Goal: Information Seeking & Learning: Learn about a topic

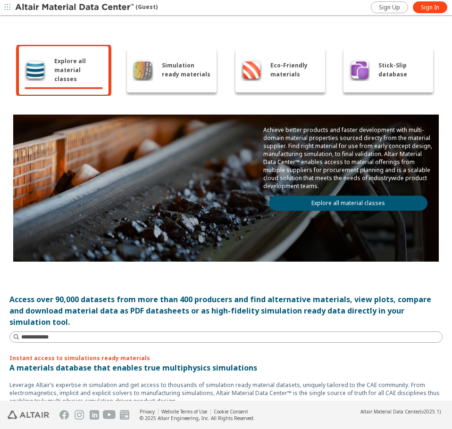
click at [162, 70] on span "Simulation ready materials" at bounding box center [187, 70] width 50 height 18
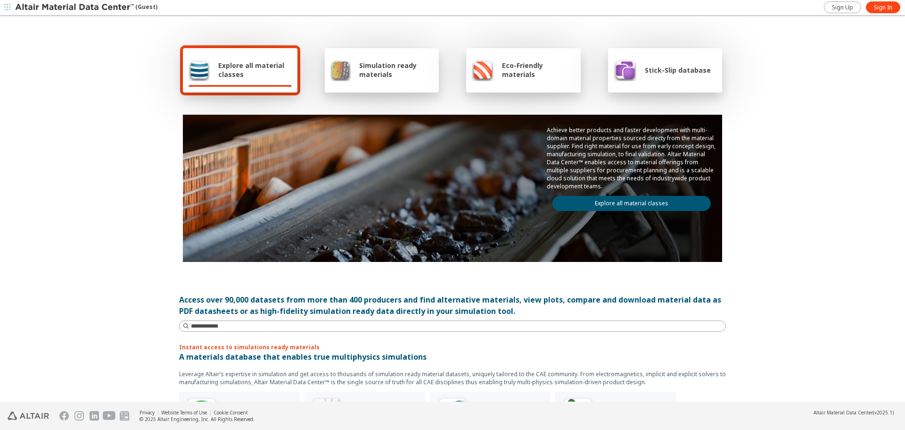
click at [383, 75] on span "Simulation ready materials" at bounding box center [396, 70] width 74 height 18
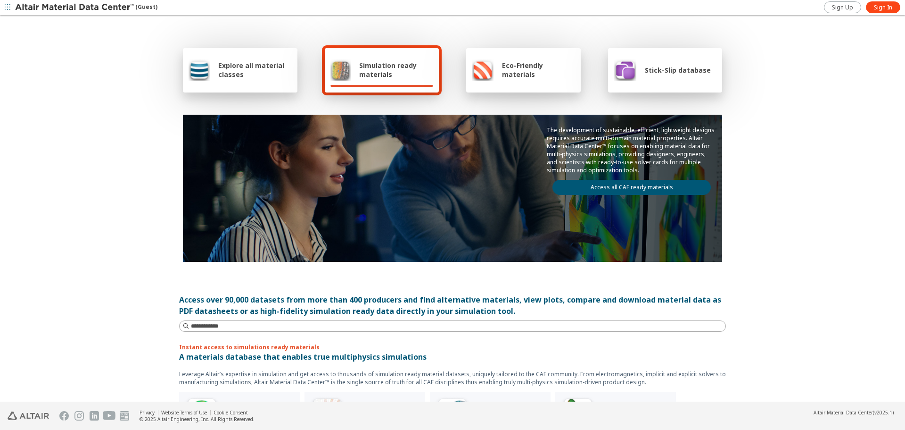
click at [630, 186] on link "Access all CAE ready materials" at bounding box center [632, 187] width 158 height 15
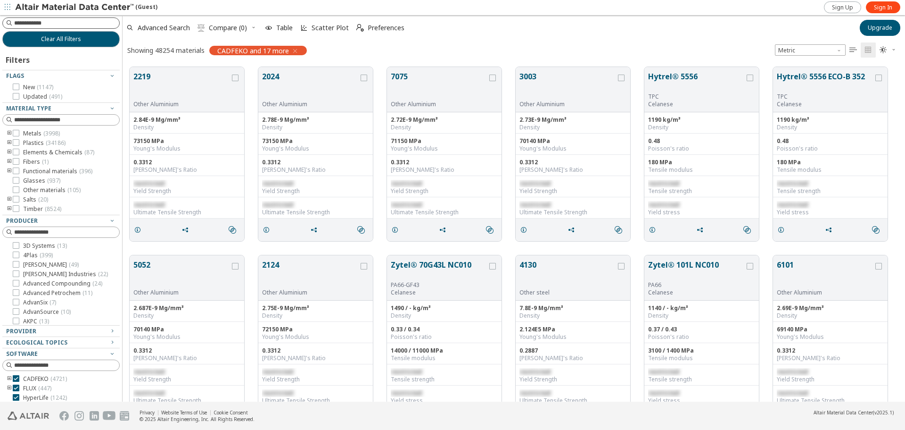
scroll to position [334, 776]
click at [14, 134] on icon at bounding box center [16, 133] width 7 height 7
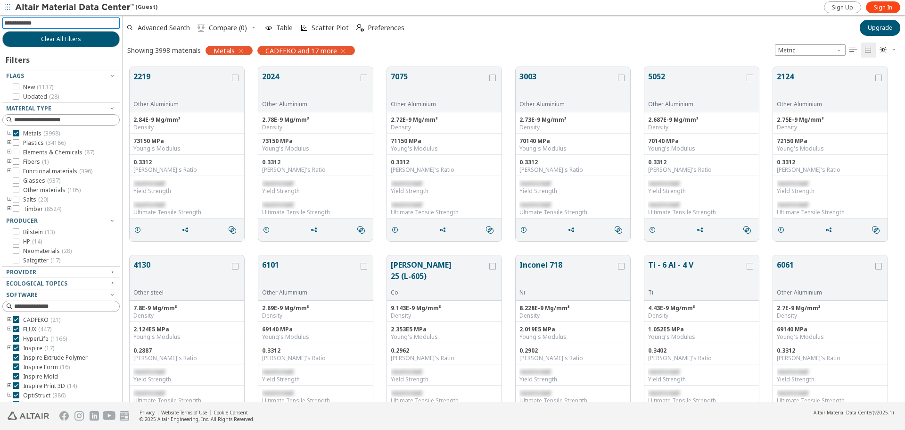
click at [51, 24] on input at bounding box center [62, 23] width 116 height 10
type input "***"
drag, startPoint x: 21, startPoint y: 23, endPoint x: 0, endPoint y: 20, distance: 20.9
click at [0, 20] on div "*** Clear All Filters Filters Flags New ( 1137 ) Updated ( 28 ) Material Type M…" at bounding box center [61, 208] width 122 height 386
click at [8, 134] on icon "toogle group" at bounding box center [9, 134] width 7 height 8
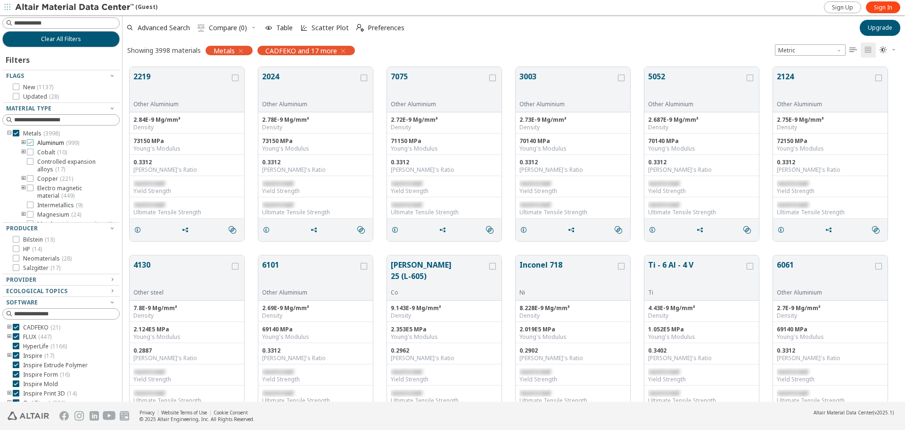
click at [30, 144] on icon at bounding box center [30, 142] width 7 height 7
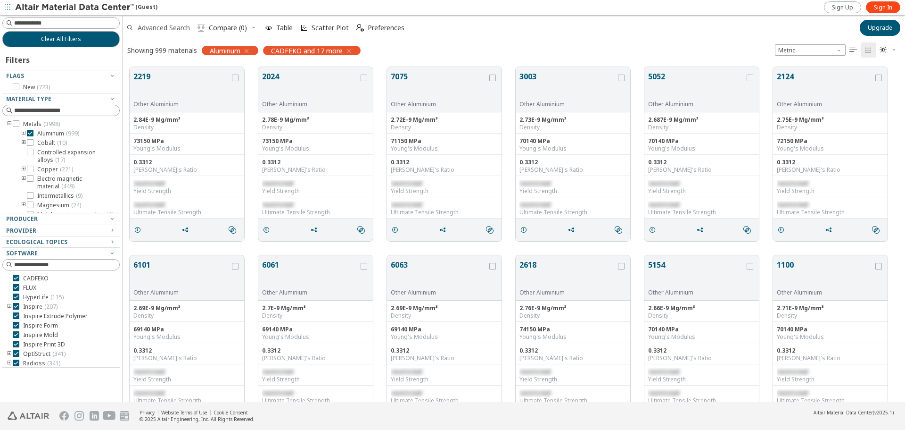
click at [154, 25] on span "Advanced Search" at bounding box center [164, 28] width 52 height 7
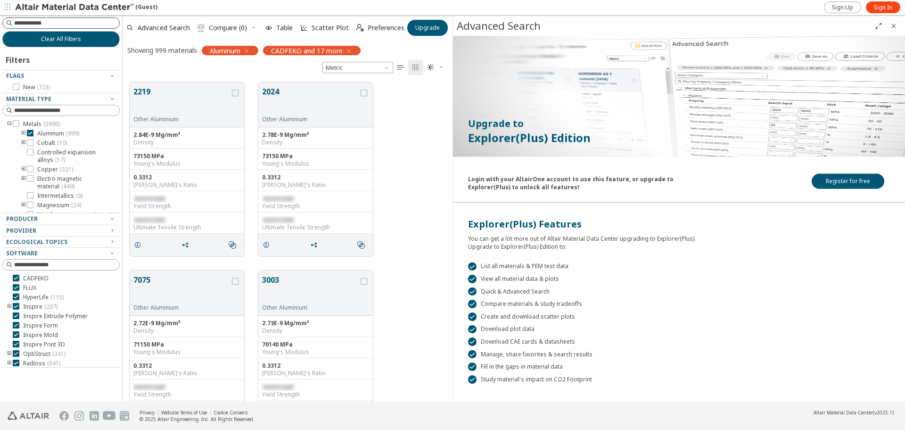
click at [37, 20] on input at bounding box center [66, 22] width 105 height 9
type input "***"
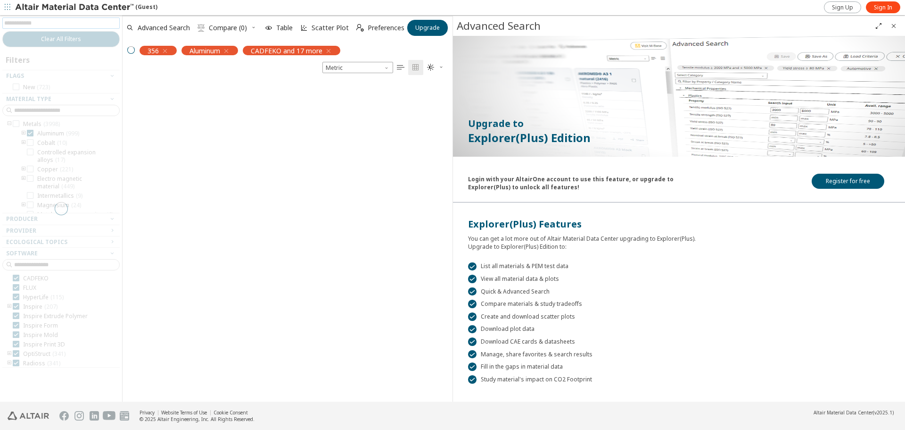
click at [895, 24] on icon "Close" at bounding box center [894, 26] width 8 height 8
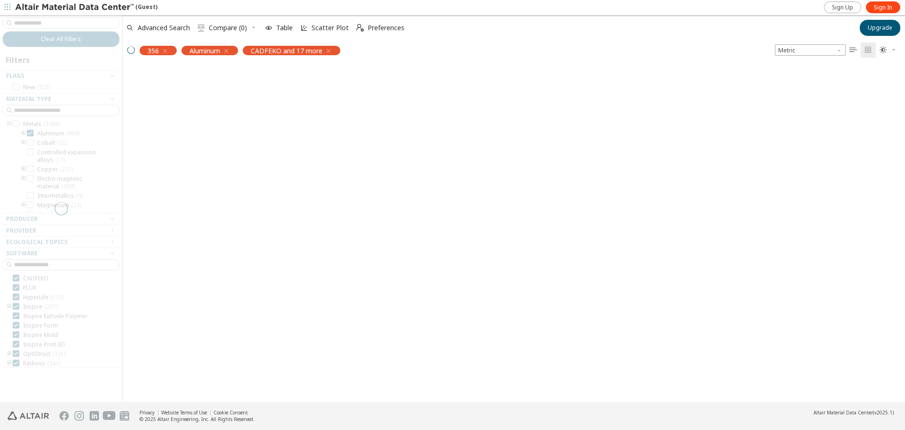
scroll to position [334, 776]
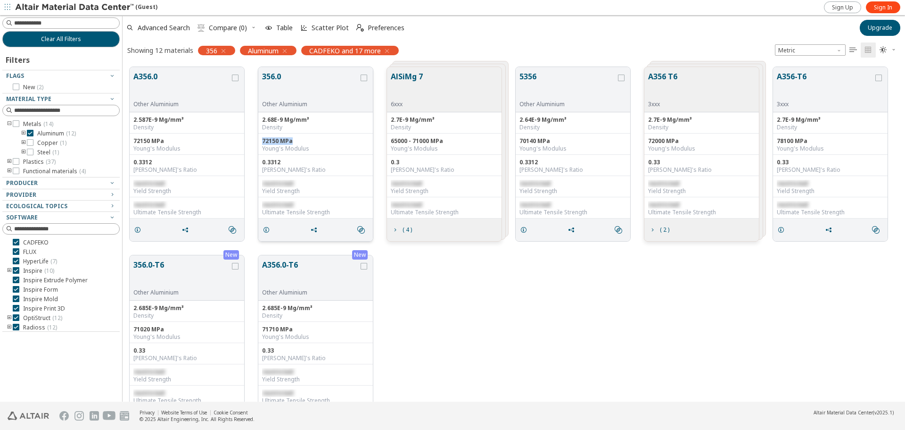
drag, startPoint x: 292, startPoint y: 139, endPoint x: 262, endPoint y: 139, distance: 30.2
click at [262, 139] on div "72150 MPa Young's Modulus" at bounding box center [315, 143] width 115 height 21
drag, startPoint x: 300, startPoint y: 333, endPoint x: 263, endPoint y: 332, distance: 37.3
click at [263, 332] on div "71710 MPa Young's Modulus" at bounding box center [315, 332] width 115 height 21
click at [291, 333] on div "Young's Modulus" at bounding box center [315, 337] width 107 height 8
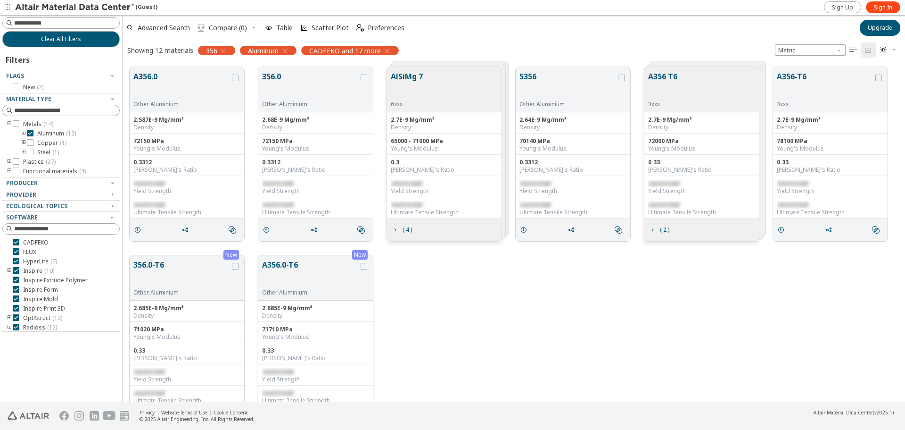
click at [278, 263] on button "A356.0-T6" at bounding box center [310, 274] width 97 height 30
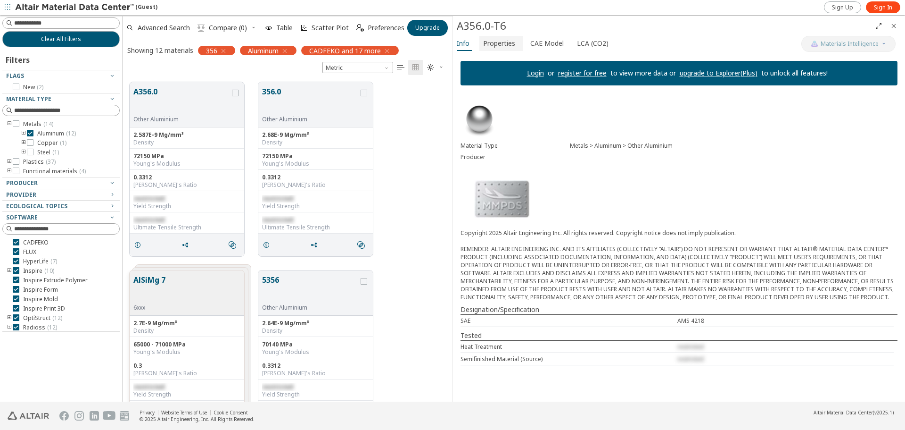
click at [501, 43] on span "Properties" at bounding box center [499, 43] width 32 height 15
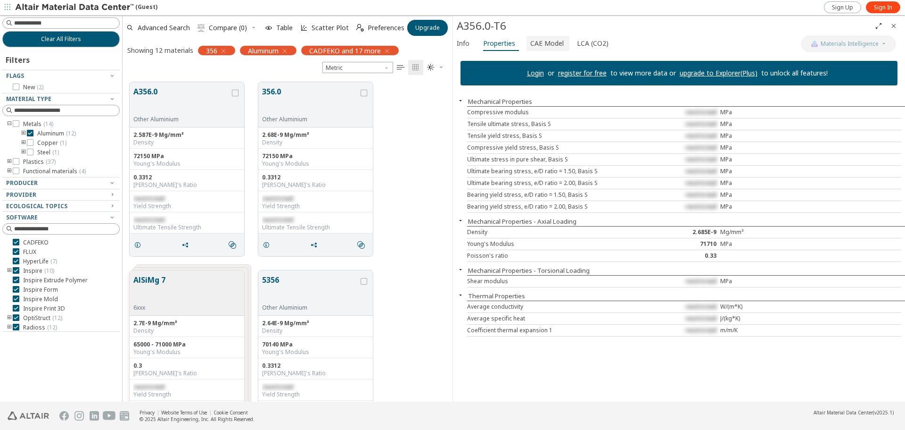
click at [541, 38] on span "CAE Model" at bounding box center [547, 43] width 33 height 15
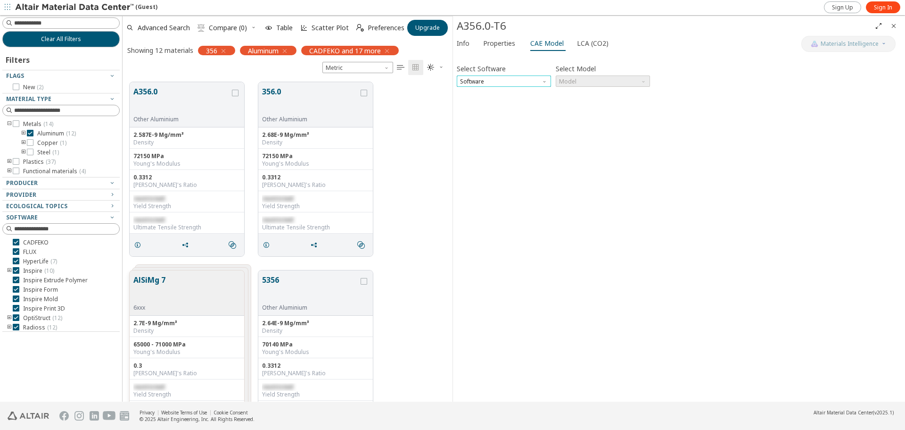
click at [490, 80] on span "Software" at bounding box center [504, 80] width 94 height 11
click at [482, 167] on button "Nastran" at bounding box center [504, 171] width 94 height 11
click at [583, 82] on span "Model" at bounding box center [603, 80] width 94 height 11
click at [580, 91] on span "MAT1" at bounding box center [603, 93] width 87 height 7
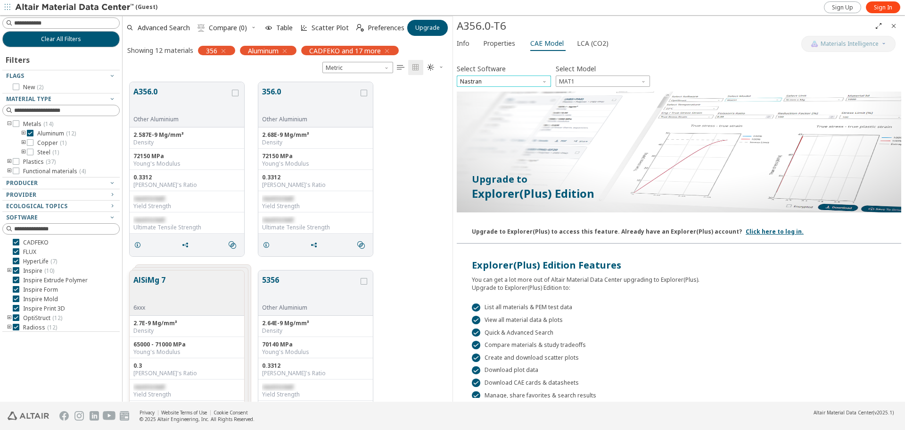
click at [512, 80] on span "Nastran" at bounding box center [504, 80] width 94 height 11
click at [487, 93] on span "OptiStruct" at bounding box center [474, 93] width 27 height 8
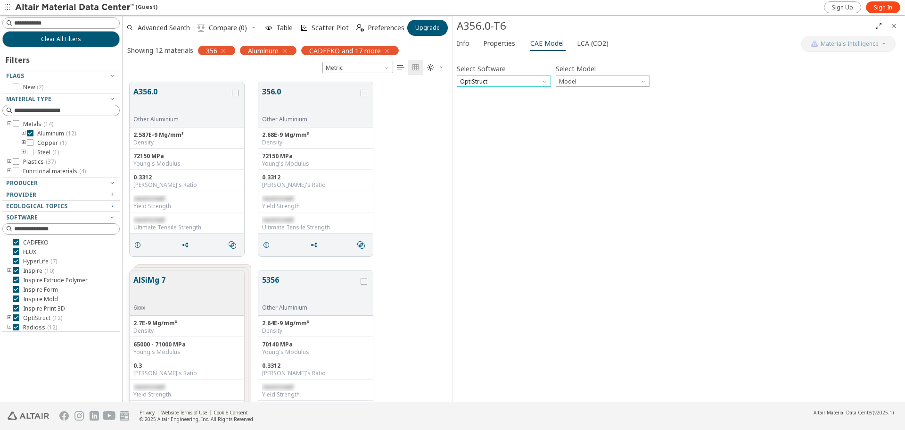
click at [520, 80] on span "OptiStruct" at bounding box center [504, 80] width 94 height 11
click at [490, 45] on span "Properties" at bounding box center [499, 43] width 32 height 15
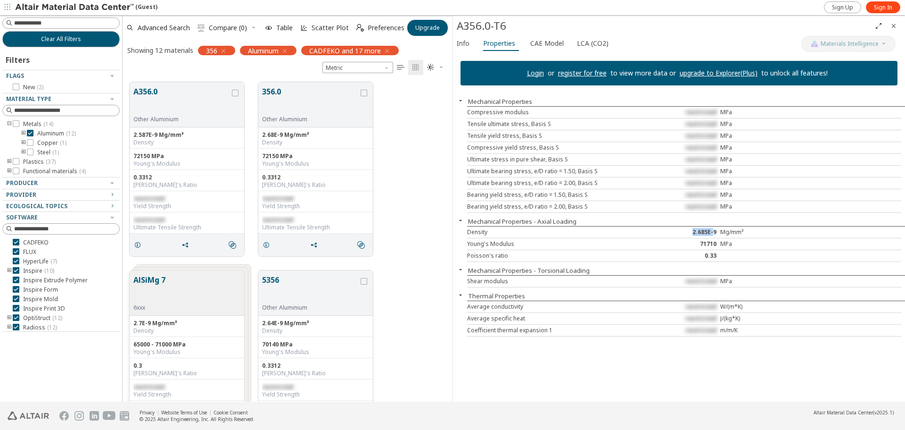
drag, startPoint x: 694, startPoint y: 232, endPoint x: 718, endPoint y: 230, distance: 24.1
click at [718, 230] on div "2.685E-9" at bounding box center [684, 232] width 73 height 8
drag, startPoint x: 701, startPoint y: 245, endPoint x: 716, endPoint y: 246, distance: 15.1
click at [715, 246] on div "71710" at bounding box center [684, 244] width 73 height 8
drag, startPoint x: 704, startPoint y: 260, endPoint x: 719, endPoint y: 260, distance: 15.1
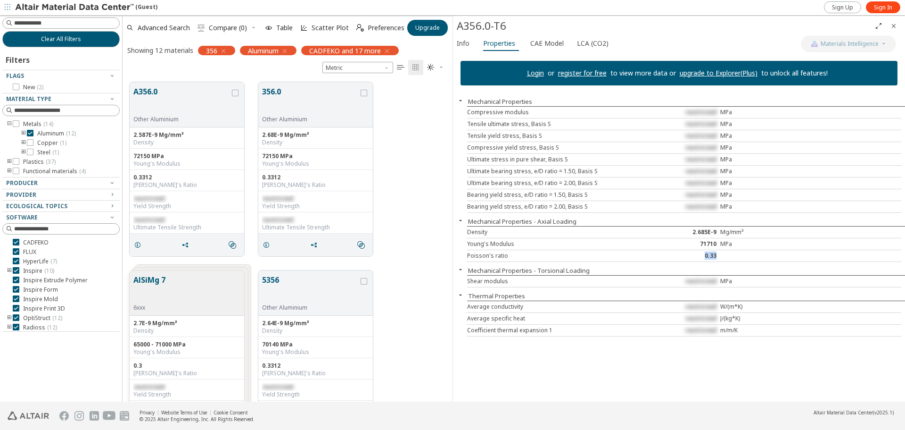
click at [719, 260] on div "Poisson's ratio 0.33" at bounding box center [684, 256] width 434 height 12
click at [537, 47] on span "CAE Model" at bounding box center [547, 43] width 33 height 15
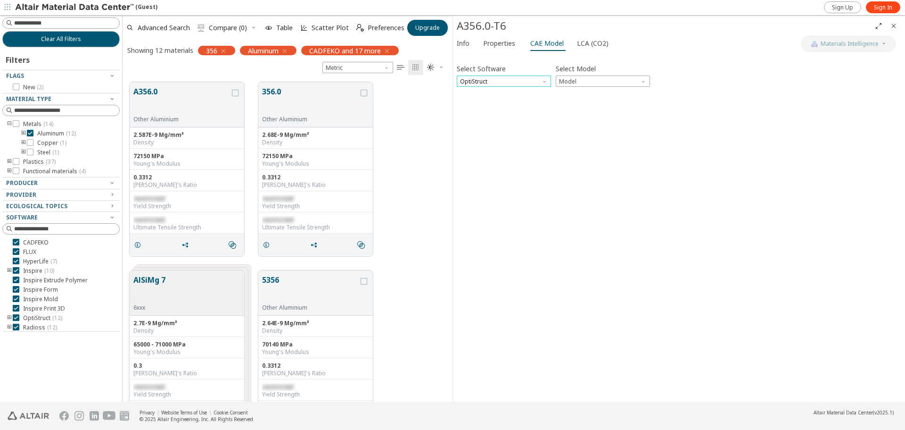
click at [506, 83] on span "OptiStruct" at bounding box center [504, 80] width 94 height 11
click at [484, 169] on span "Nastran" at bounding box center [504, 172] width 87 height 7
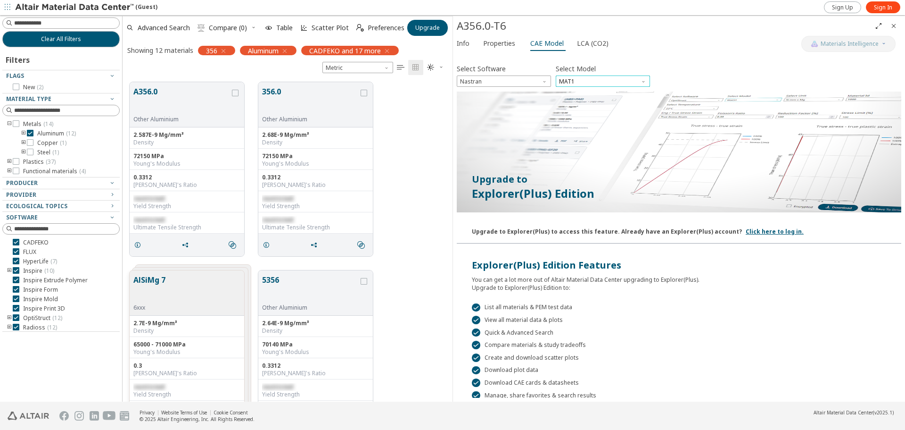
click at [592, 78] on span "MAT1" at bounding box center [603, 80] width 94 height 11
click at [584, 91] on span "MAT1" at bounding box center [603, 93] width 87 height 7
click at [525, 84] on span "Nastran" at bounding box center [504, 80] width 94 height 11
click at [690, 62] on div "Select Software Nastran Select Model MAT1" at bounding box center [679, 74] width 445 height 25
click at [493, 42] on span "Properties" at bounding box center [499, 43] width 32 height 15
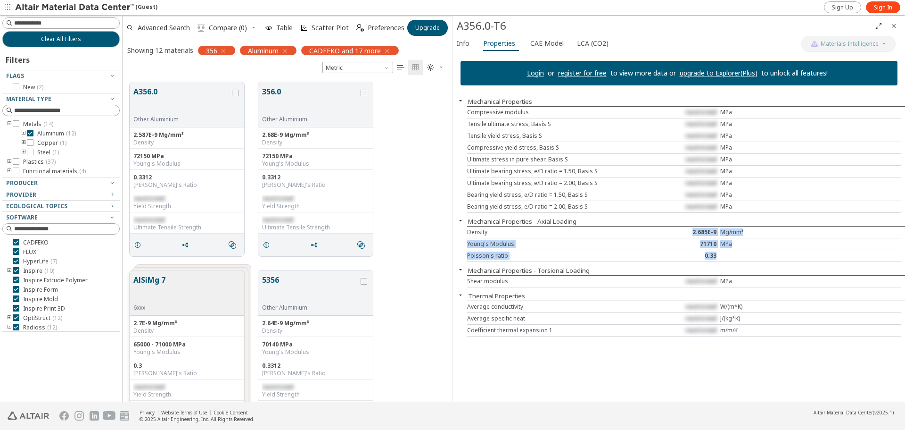
drag, startPoint x: 703, startPoint y: 252, endPoint x: 680, endPoint y: 227, distance: 34.4
click at [680, 227] on div "Density 2.685E-9 Mg/mm³ Young's Modulus 71710 MPa Poisson's ratio 0.33" at bounding box center [686, 244] width 438 height 36
drag, startPoint x: 884, startPoint y: 9, endPoint x: 876, endPoint y: 15, distance: 9.4
click at [884, 9] on span "Sign In" at bounding box center [883, 8] width 18 height 8
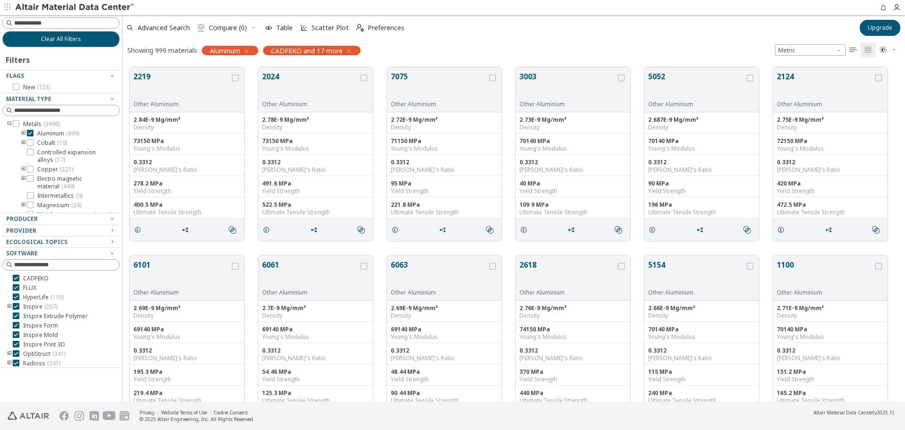
scroll to position [334, 776]
click at [41, 18] on input at bounding box center [66, 22] width 105 height 9
type input "***"
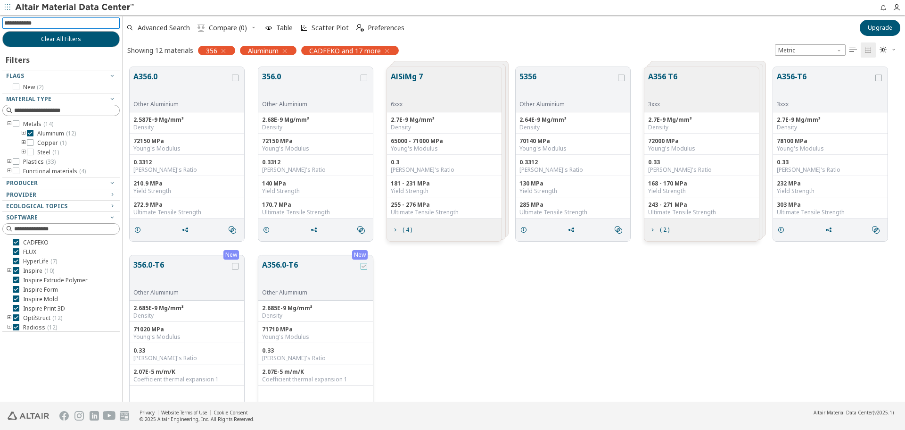
click at [365, 263] on icon "grid" at bounding box center [364, 266] width 7 height 7
click at [363, 78] on icon "grid" at bounding box center [364, 78] width 7 height 7
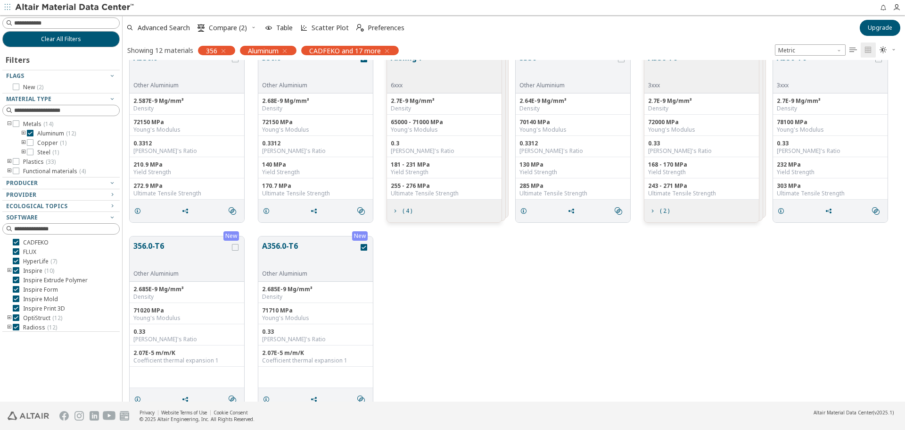
scroll to position [35, 0]
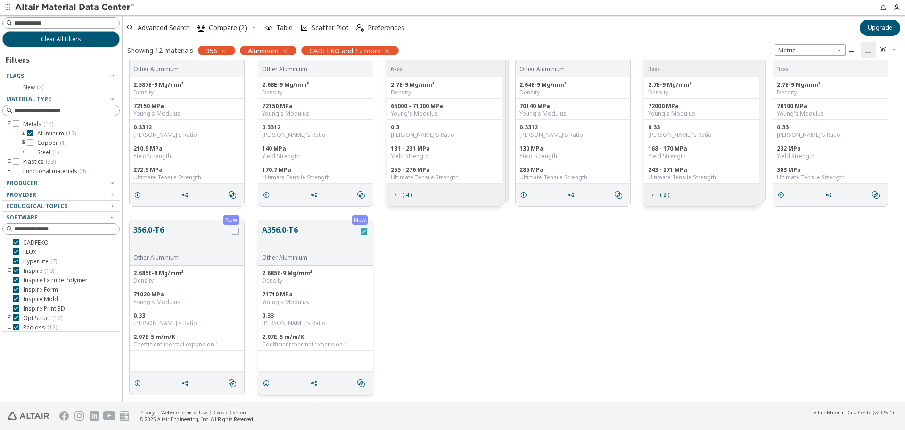
click at [367, 228] on div "grid" at bounding box center [364, 231] width 7 height 7
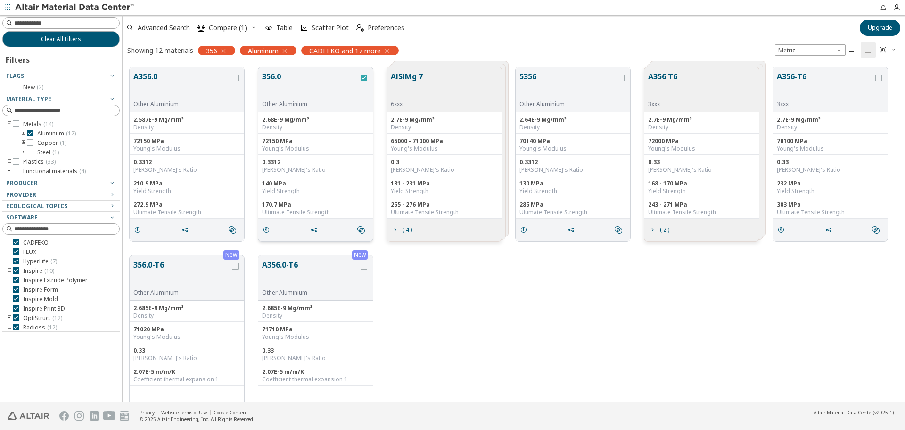
click at [366, 77] on icon "grid" at bounding box center [364, 78] width 7 height 7
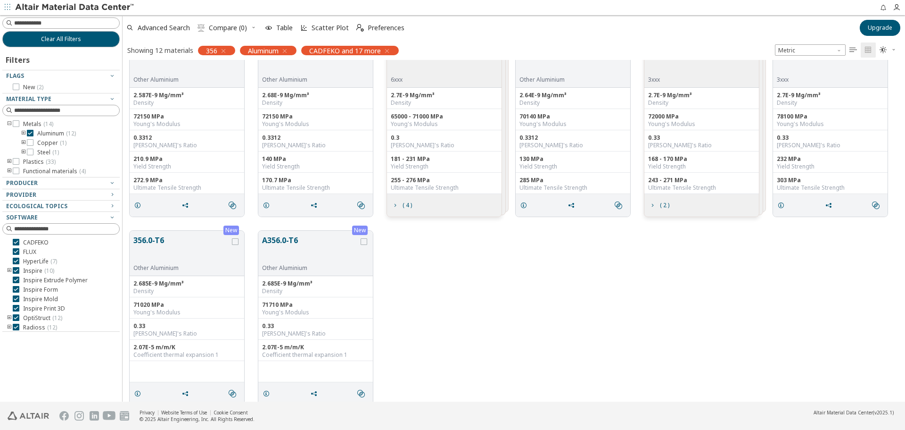
scroll to position [9, 0]
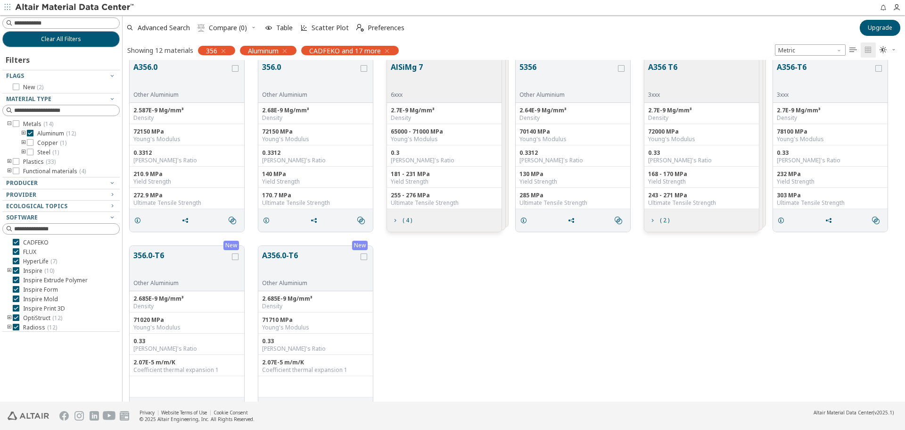
click at [292, 254] on button "A356.0-T6" at bounding box center [310, 264] width 97 height 30
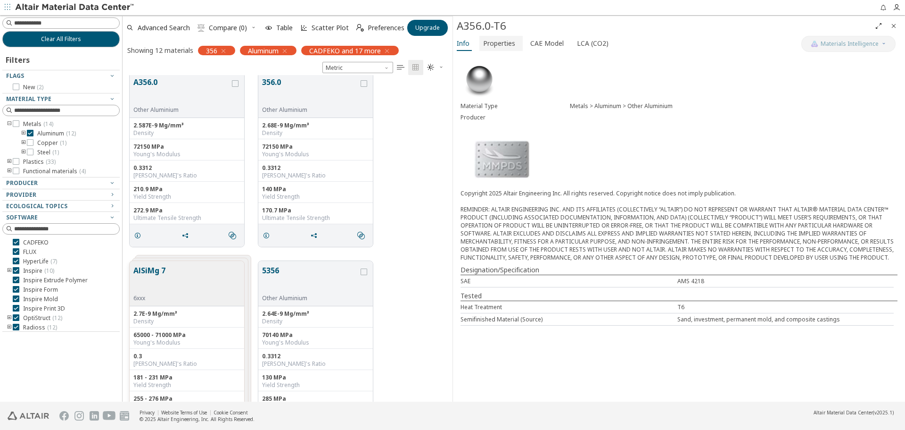
click at [505, 43] on span "Properties" at bounding box center [499, 43] width 32 height 15
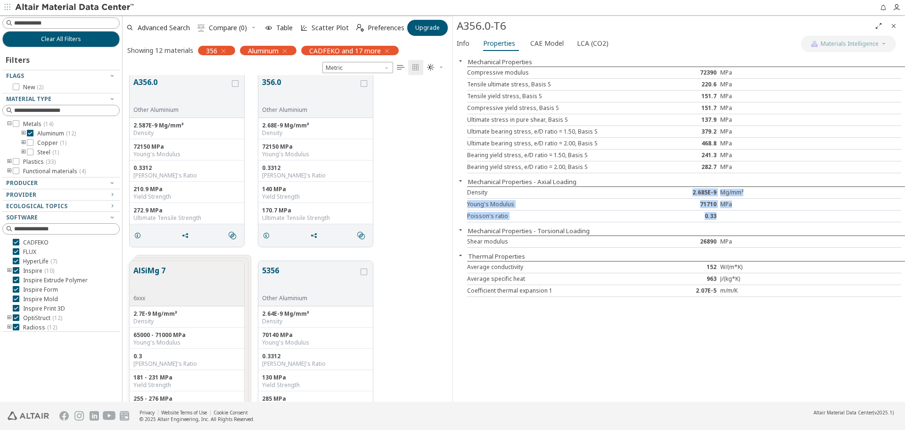
drag, startPoint x: 724, startPoint y: 216, endPoint x: 685, endPoint y: 194, distance: 45.0
click at [685, 194] on div "Density 2.685E-9 Mg/mm³ Young's Modulus 71710 MPa Poisson's ratio 0.33" at bounding box center [686, 204] width 438 height 36
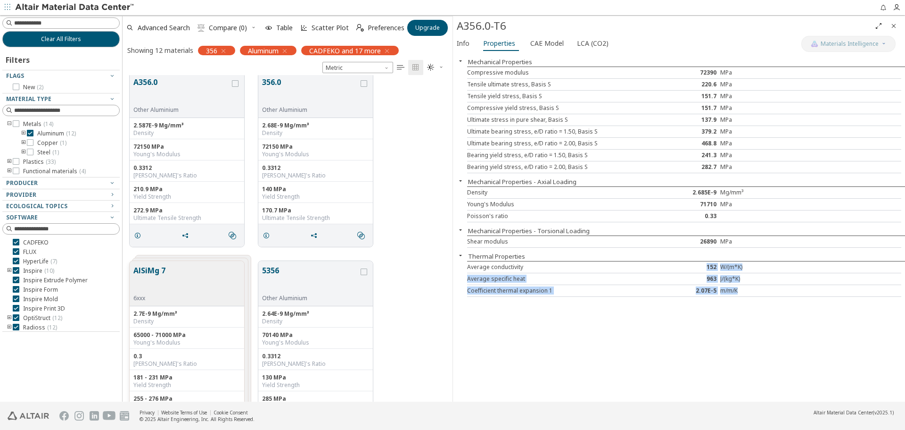
drag, startPoint x: 694, startPoint y: 267, endPoint x: 740, endPoint y: 297, distance: 55.1
click at [740, 297] on div "Mechanical Properties Compressive modulus 72390 MPa Tensile ultimate stress, Ba…" at bounding box center [679, 227] width 452 height 348
click at [726, 310] on div "Mechanical Properties Compressive modulus 72390 MPa Tensile ultimate stress, Ba…" at bounding box center [679, 227] width 452 height 348
click at [711, 308] on div "Mechanical Properties Compressive modulus 72390 MPa Tensile ultimate stress, Ba…" at bounding box center [679, 227] width 452 height 348
drag, startPoint x: 687, startPoint y: 95, endPoint x: 731, endPoint y: 96, distance: 43.9
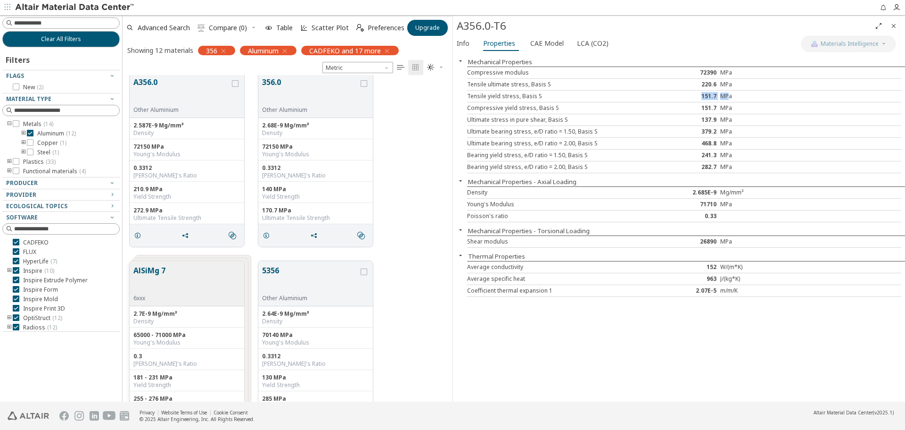
click at [731, 96] on div "Tensile yield stress, Basis S 151.7 MPa" at bounding box center [684, 97] width 434 height 12
drag, startPoint x: 703, startPoint y: 82, endPoint x: 718, endPoint y: 83, distance: 15.1
click at [717, 83] on div "220.6" at bounding box center [684, 85] width 73 height 8
drag, startPoint x: 702, startPoint y: 94, endPoint x: 721, endPoint y: 95, distance: 18.9
click at [721, 95] on div "Tensile yield stress, Basis S 151.7 MPa" at bounding box center [684, 97] width 434 height 12
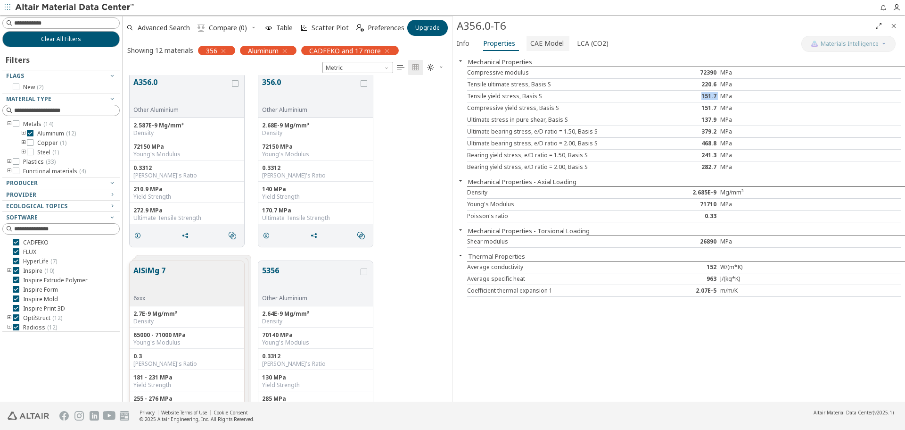
click at [551, 42] on span "CAE Model" at bounding box center [547, 43] width 33 height 15
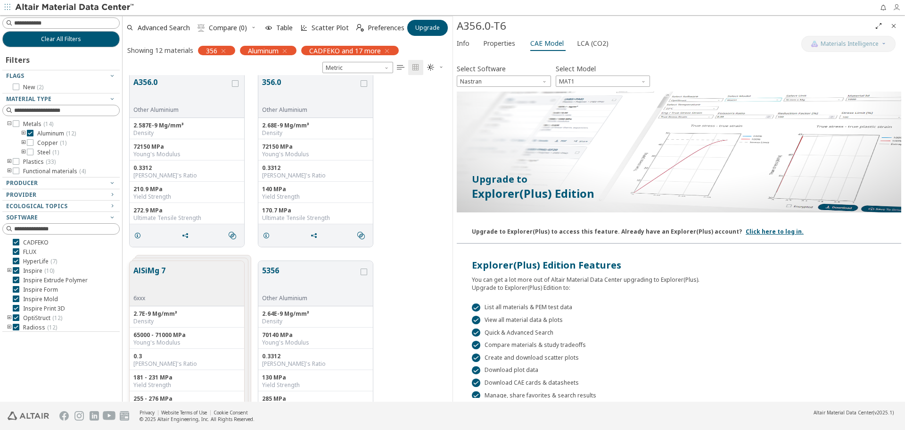
click at [895, 5] on icon "button" at bounding box center [897, 8] width 8 height 8
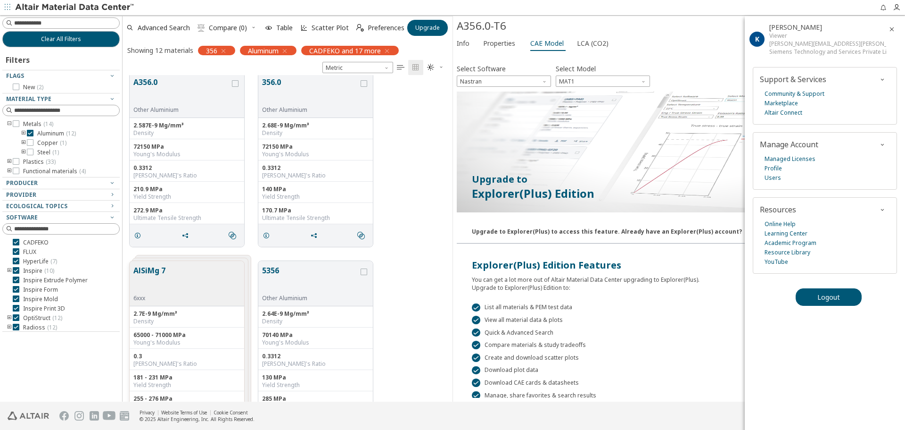
click at [732, 28] on div "A356.0-T6" at bounding box center [664, 25] width 415 height 15
click at [896, 29] on span "button" at bounding box center [892, 29] width 11 height 15
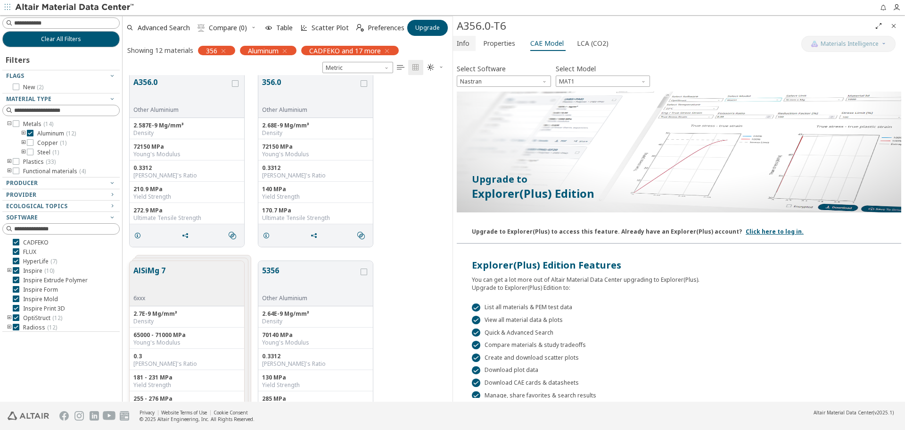
click at [462, 46] on span "Info" at bounding box center [463, 43] width 13 height 15
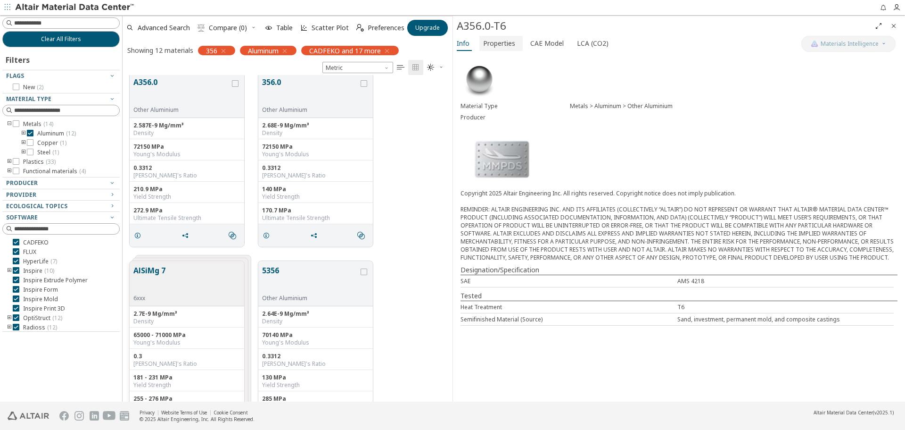
click at [495, 50] on button "Properties" at bounding box center [501, 43] width 43 height 15
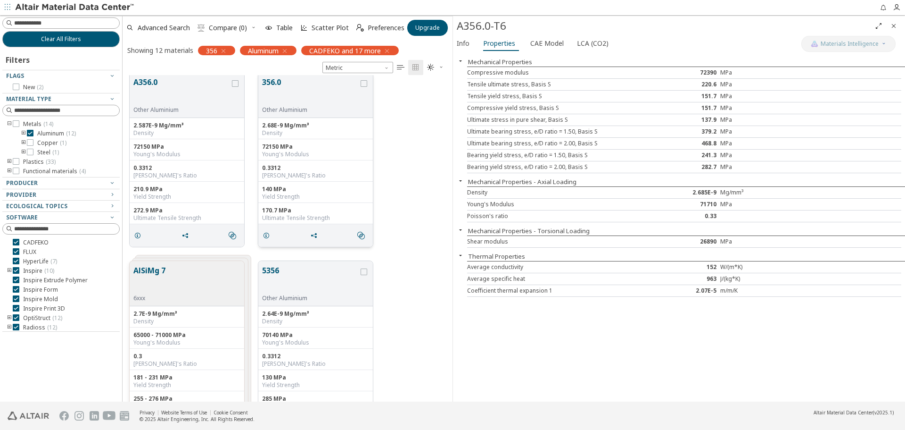
click at [270, 85] on button "356.0" at bounding box center [310, 91] width 97 height 30
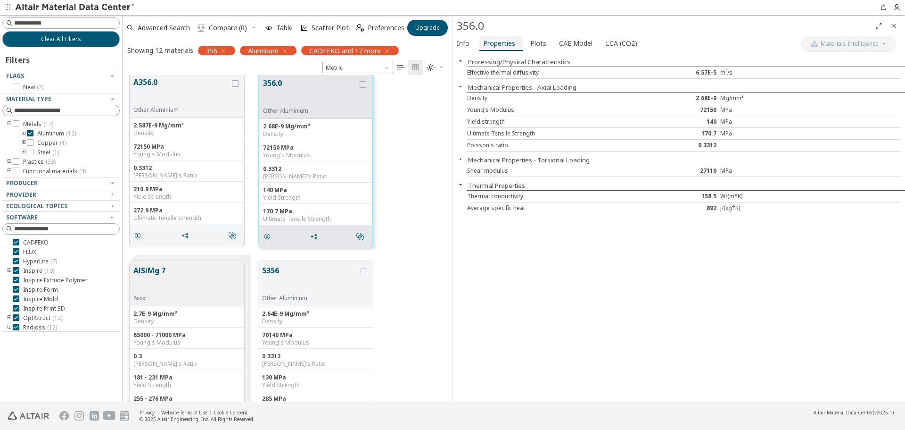
click at [503, 46] on span "Properties" at bounding box center [499, 43] width 32 height 15
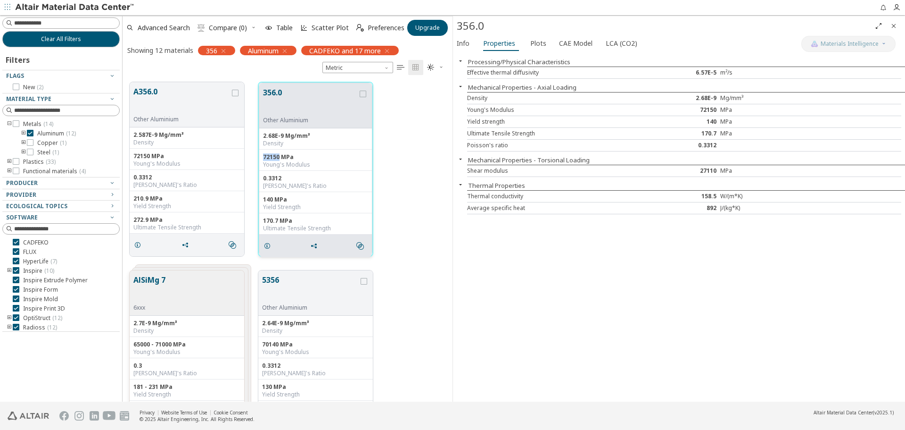
drag, startPoint x: 280, startPoint y: 156, endPoint x: 260, endPoint y: 158, distance: 19.4
click at [260, 158] on div "72150 MPa Young's Modulus" at bounding box center [315, 160] width 113 height 21
drag, startPoint x: 281, startPoint y: 175, endPoint x: 262, endPoint y: 175, distance: 18.4
click at [262, 175] on div "0.3312 [PERSON_NAME]'s Ratio" at bounding box center [315, 181] width 113 height 21
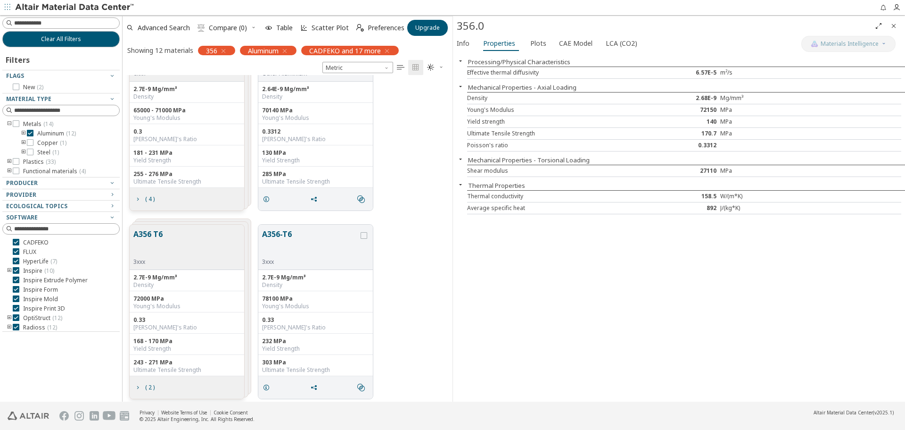
scroll to position [236, 0]
click at [282, 231] on button "A356-T6" at bounding box center [310, 241] width 97 height 30
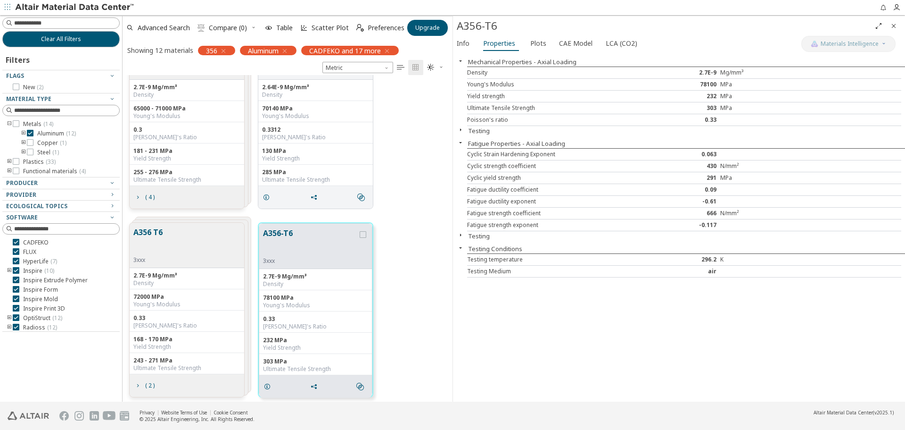
click at [464, 132] on icon "button" at bounding box center [461, 130] width 8 height 8
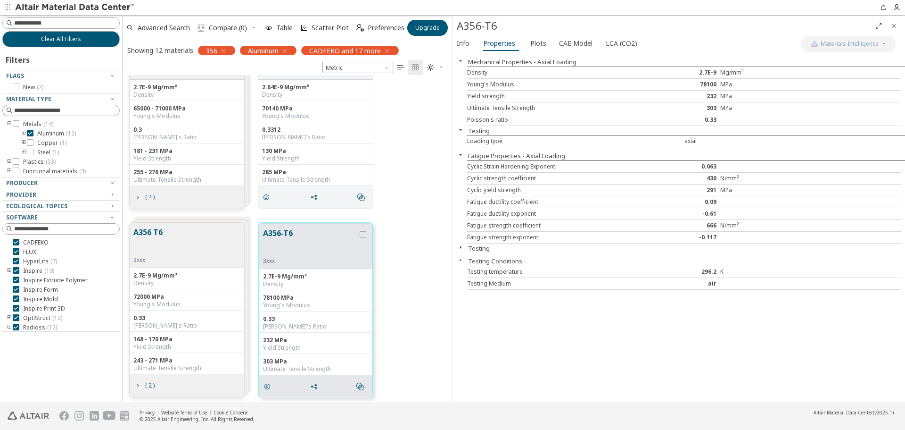
click at [461, 248] on icon "button" at bounding box center [461, 247] width 8 height 8
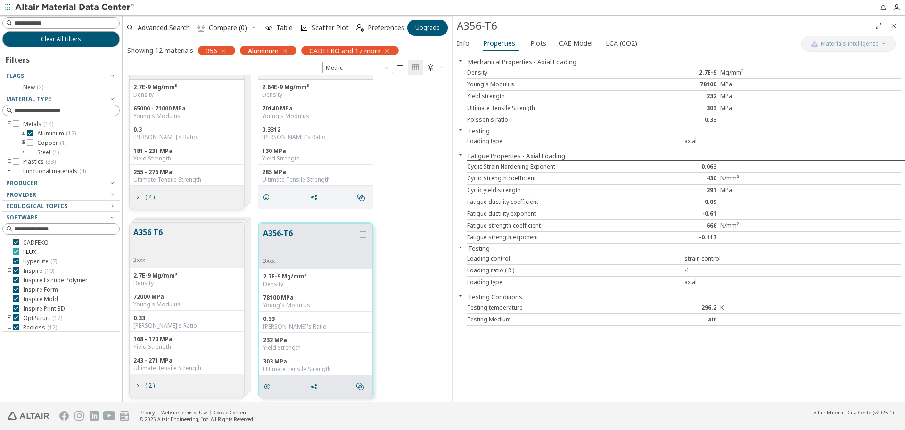
click at [15, 251] on icon at bounding box center [16, 251] width 7 height 7
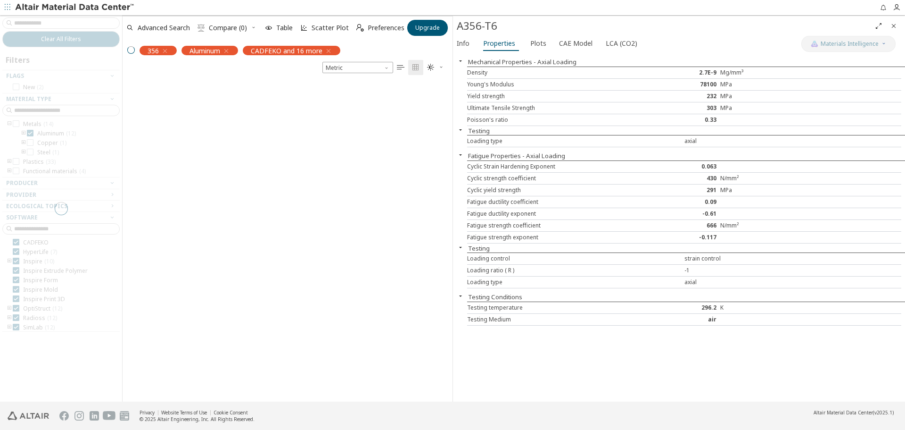
click at [15, 244] on div at bounding box center [61, 208] width 122 height 386
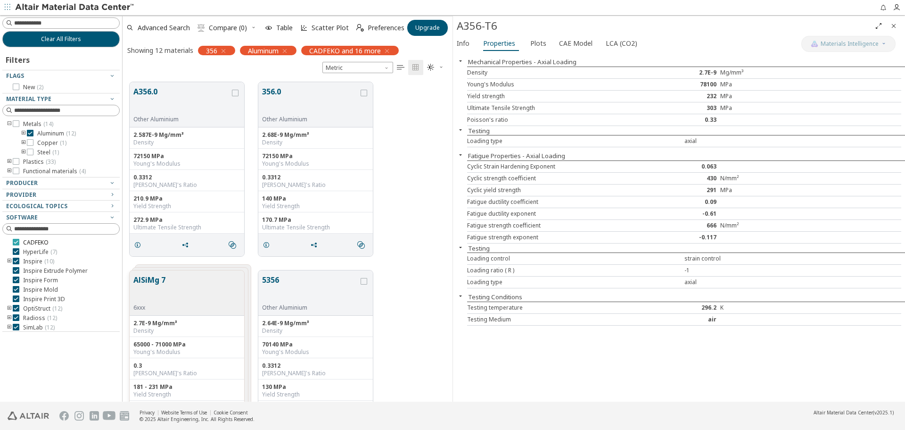
click at [17, 244] on icon at bounding box center [16, 242] width 7 height 7
click at [39, 229] on input at bounding box center [66, 228] width 105 height 9
type input "*****"
click at [2, 260] on div "Clear All Filters Filters Flags New ( 2 ) Material Type Metals ( 14 ) Aluminum …" at bounding box center [61, 208] width 122 height 386
click at [441, 136] on div "A356.0 Other Aluminium 2.587E-9 Mg/mm³ Density 72150 MPa Young's Modulus 0.3312…" at bounding box center [288, 169] width 330 height 188
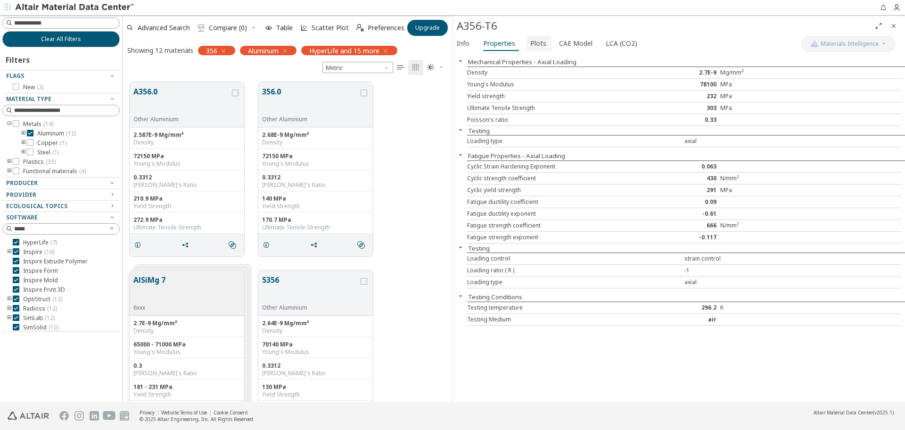
click at [540, 41] on span "Plots" at bounding box center [539, 43] width 16 height 15
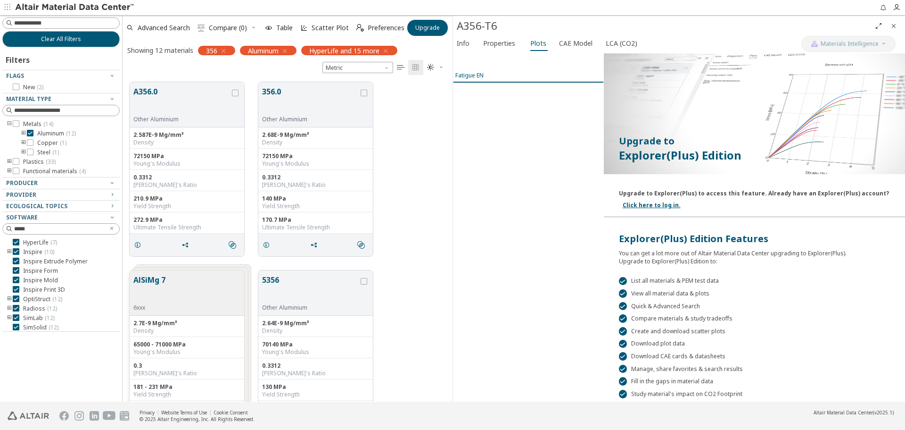
click at [476, 79] on button "Fatigue EN" at bounding box center [528, 75] width 151 height 14
click at [501, 46] on span "Properties" at bounding box center [499, 43] width 32 height 15
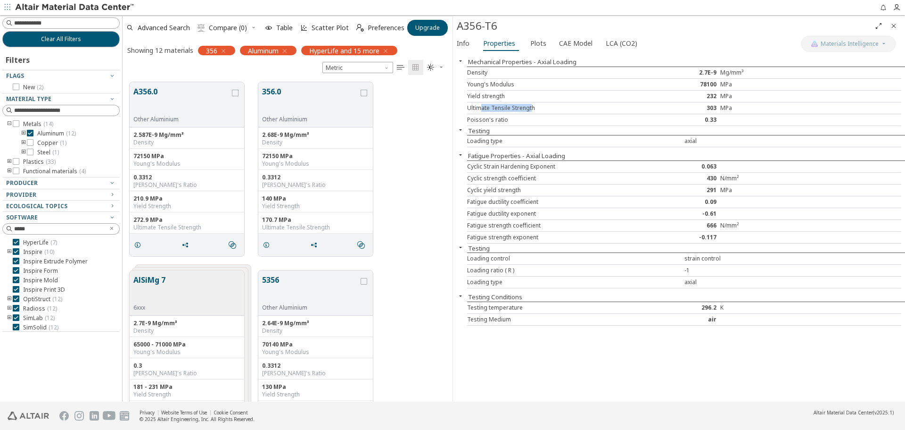
drag, startPoint x: 532, startPoint y: 109, endPoint x: 481, endPoint y: 103, distance: 52.2
click at [481, 103] on div "Ultimate Tensile Strength 303 MPa" at bounding box center [684, 108] width 434 height 12
click at [289, 217] on div "170.7 MPa" at bounding box center [315, 220] width 107 height 8
drag, startPoint x: 290, startPoint y: 218, endPoint x: 264, endPoint y: 218, distance: 25.9
click at [264, 218] on div "170.7 MPa" at bounding box center [315, 220] width 107 height 8
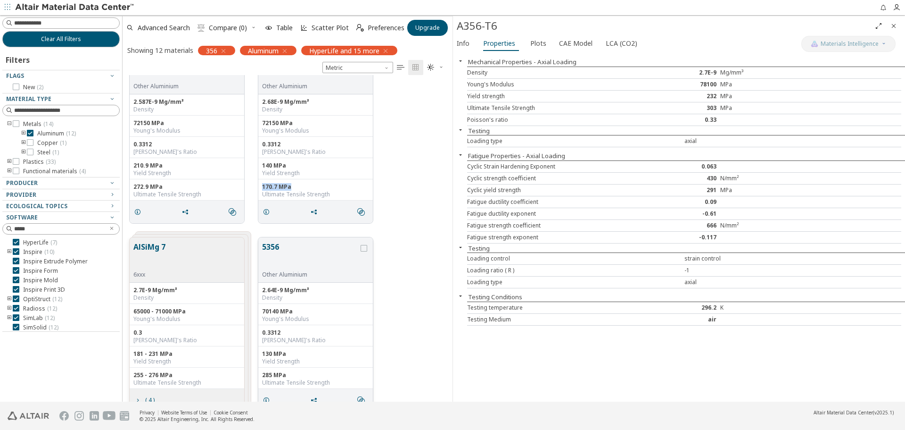
scroll to position [47, 0]
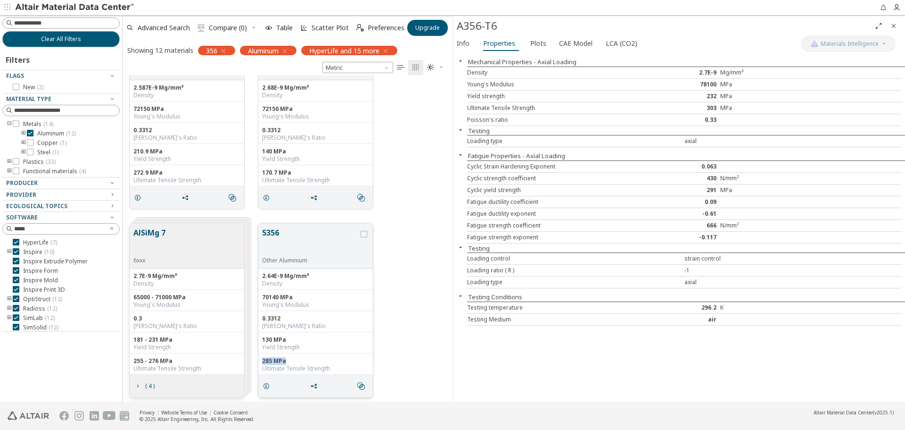
drag, startPoint x: 289, startPoint y: 363, endPoint x: 263, endPoint y: 360, distance: 26.6
click at [263, 360] on div "285 MPa" at bounding box center [315, 361] width 107 height 8
drag, startPoint x: 261, startPoint y: 171, endPoint x: 276, endPoint y: 173, distance: 15.2
click at [276, 173] on div "170.7 MPa Ultimate Tensile Strength" at bounding box center [315, 175] width 115 height 21
click at [329, 361] on div "285 MPa" at bounding box center [315, 361] width 107 height 8
